Goal: Obtain resource: Obtain resource

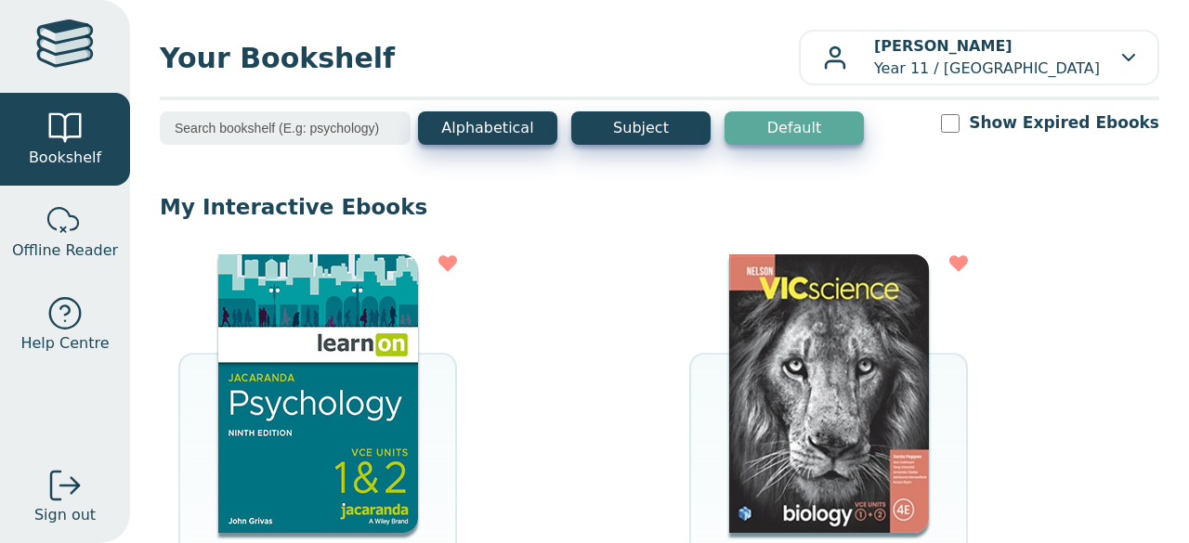
click at [859, 350] on img at bounding box center [829, 394] width 200 height 279
click at [312, 345] on img at bounding box center [318, 394] width 200 height 279
